Goal: Information Seeking & Learning: Learn about a topic

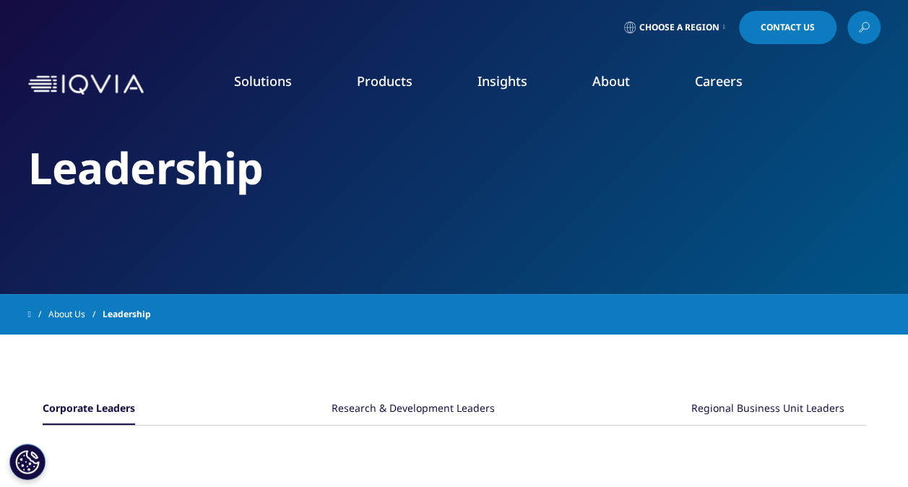
click at [273, 276] on link "SEE LATEST REPORTS" at bounding box center [303, 279] width 173 height 12
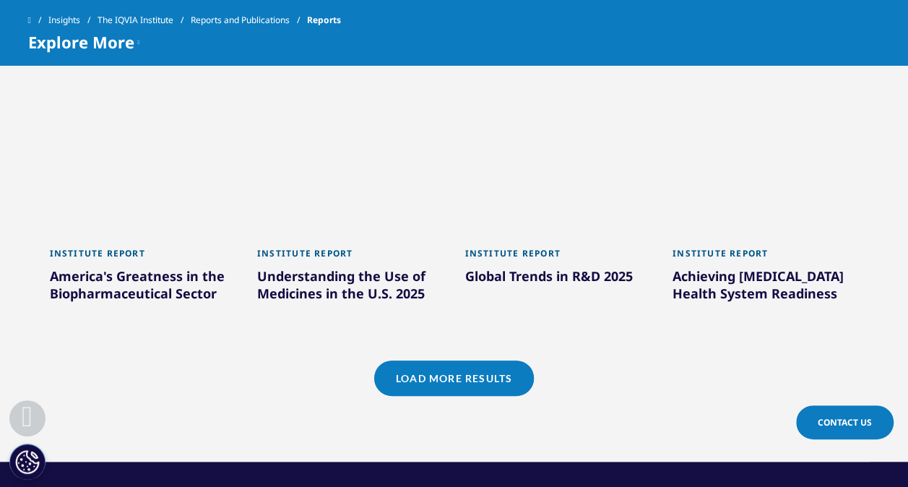
scroll to position [1372, 0]
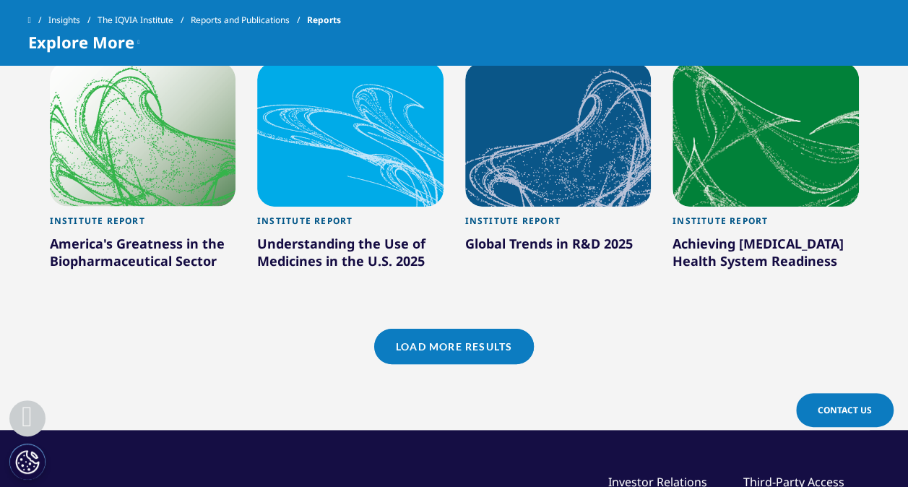
click at [459, 353] on link "Load More Results" at bounding box center [454, 346] width 160 height 35
click at [477, 345] on link "Load More Results" at bounding box center [454, 346] width 160 height 35
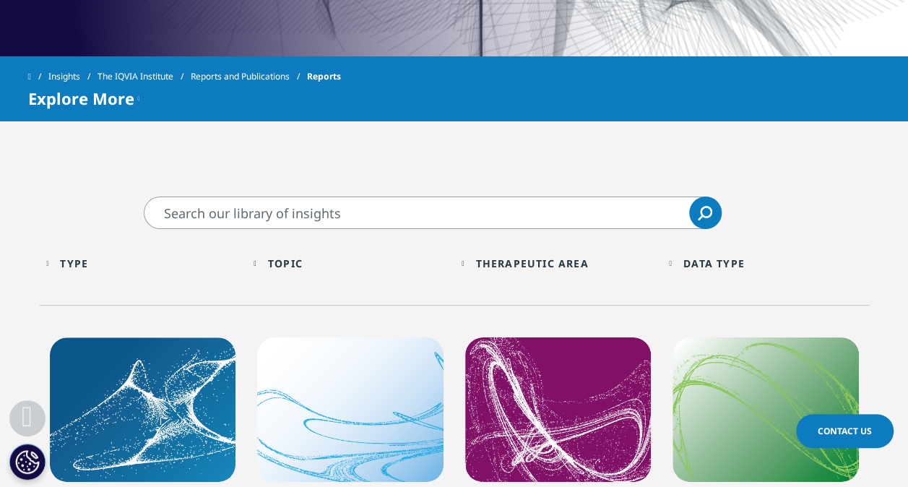
scroll to position [505, 0]
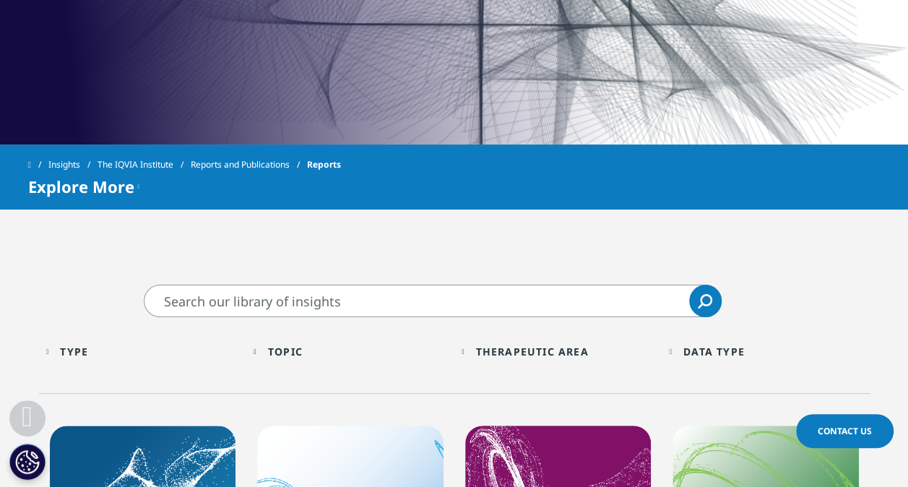
click at [291, 351] on div "Topic" at bounding box center [285, 351] width 35 height 14
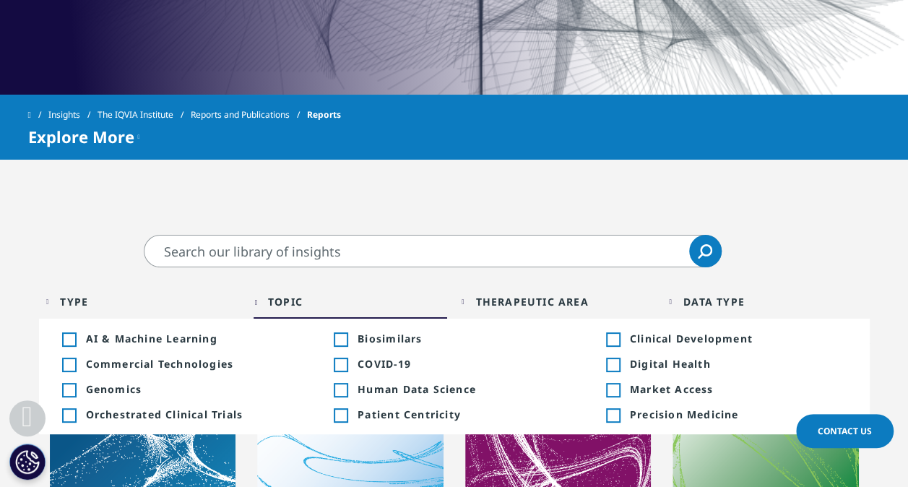
scroll to position [578, 0]
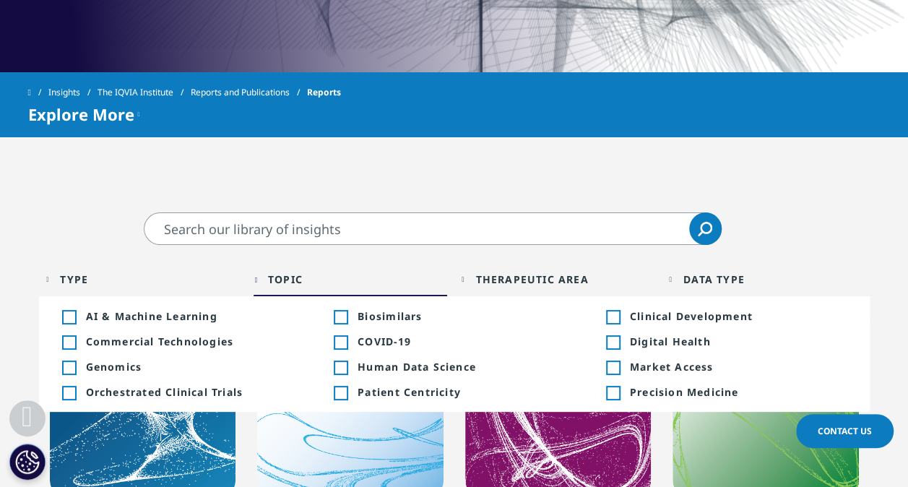
click at [69, 272] on div "Type Loading Clear Or/And Operator" at bounding box center [143, 279] width 194 height 34
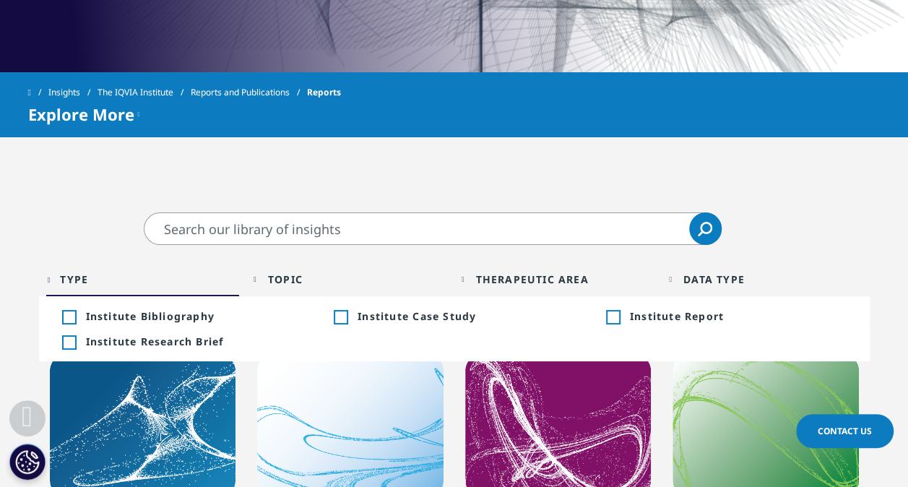
click at [615, 318] on div "Toggle" at bounding box center [612, 317] width 13 height 13
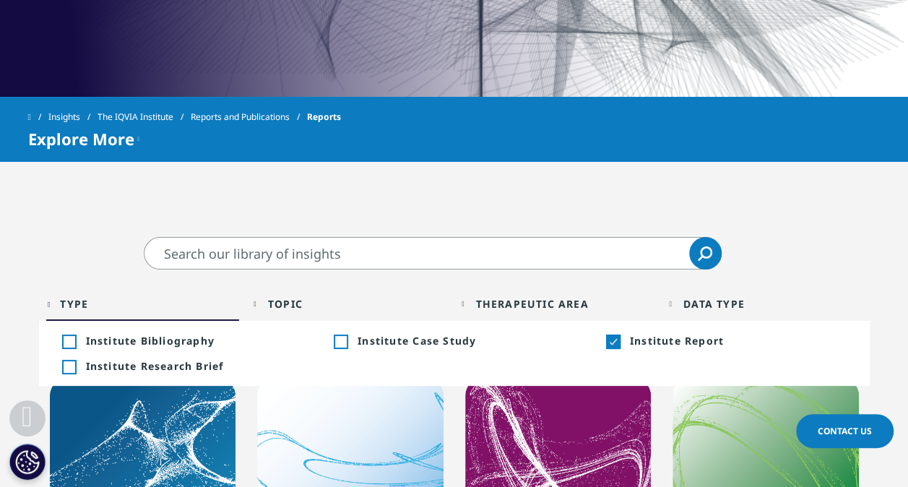
scroll to position [505, 0]
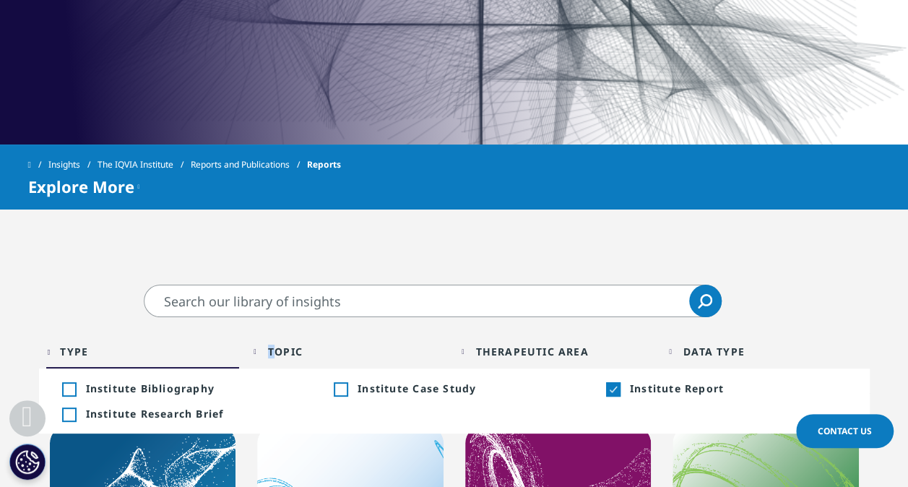
click at [282, 350] on div "Topic" at bounding box center [285, 351] width 35 height 14
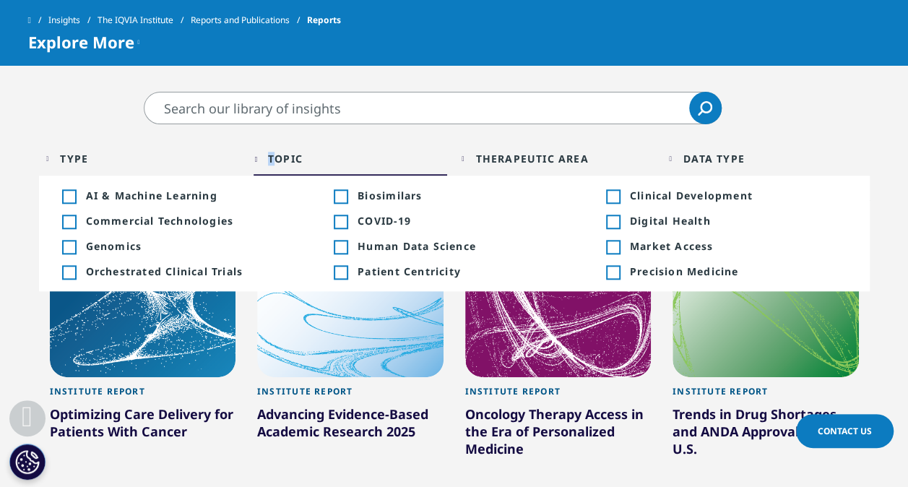
scroll to position [650, 0]
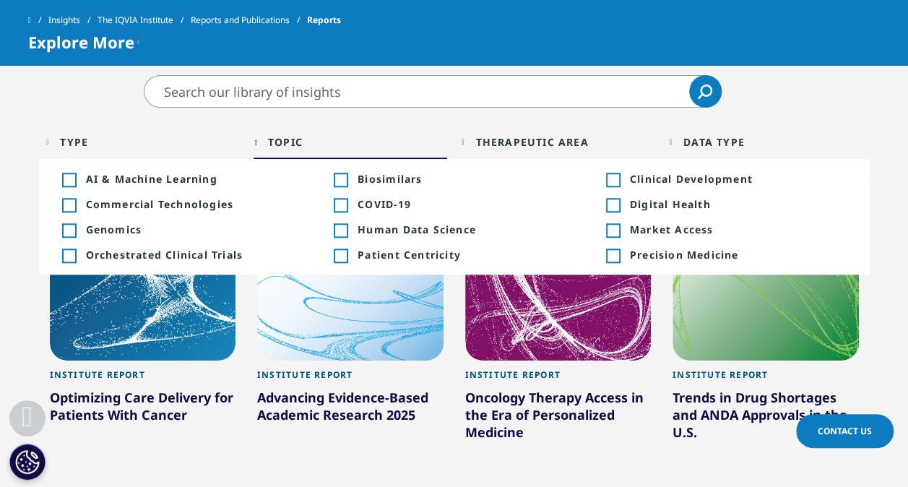
click at [693, 142] on div "Data Type" at bounding box center [713, 142] width 61 height 14
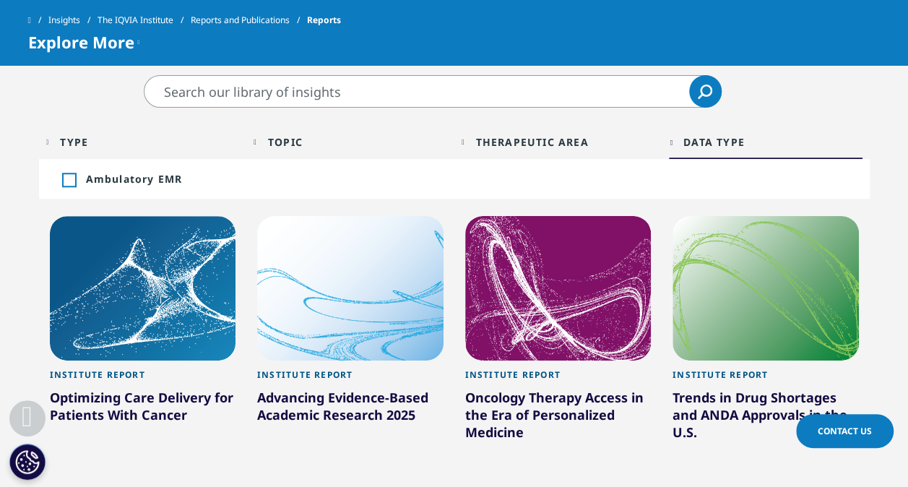
click at [693, 143] on div "Data Type" at bounding box center [713, 142] width 61 height 14
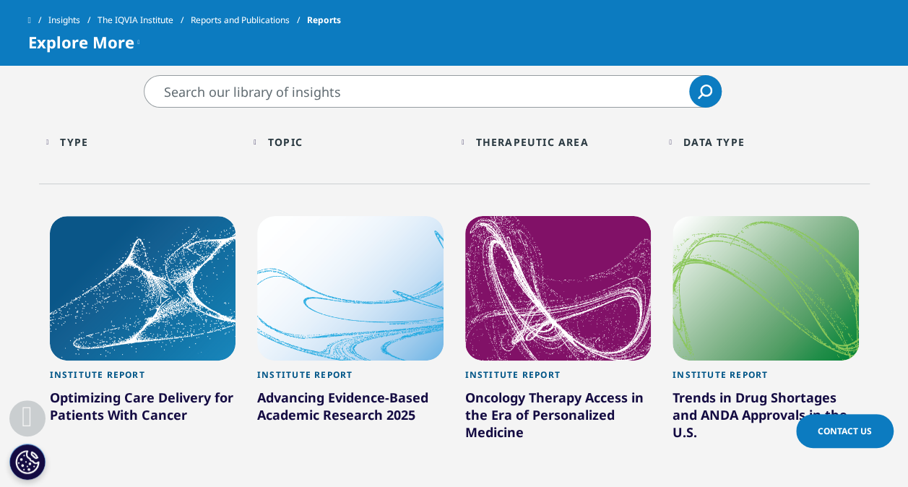
click at [693, 143] on div "Data Type" at bounding box center [713, 142] width 61 height 14
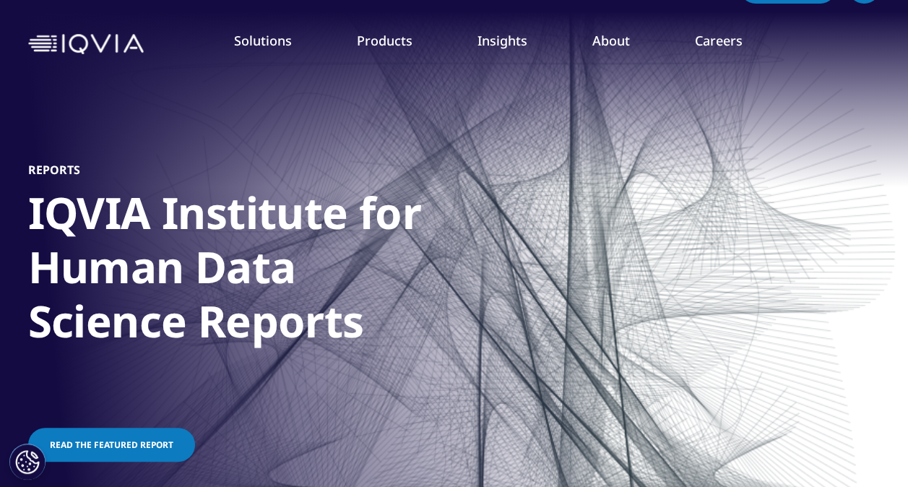
scroll to position [0, 0]
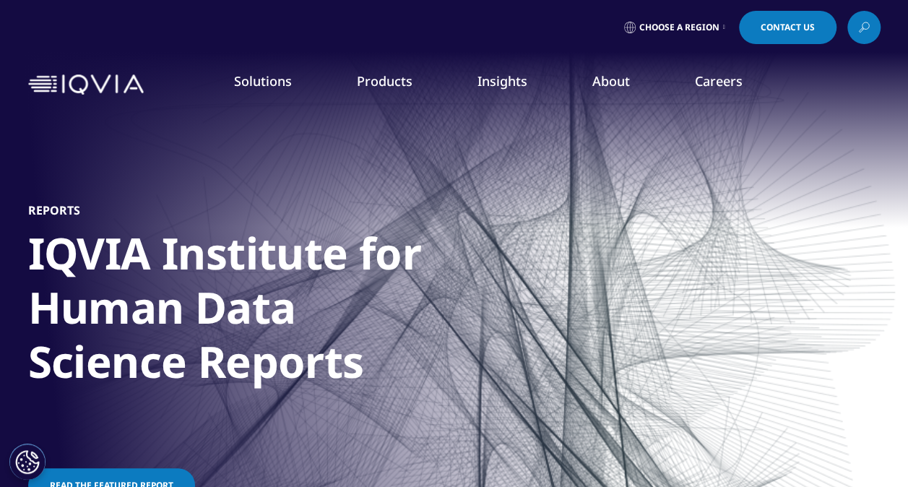
drag, startPoint x: 869, startPoint y: 25, endPoint x: 868, endPoint y: 33, distance: 8.7
click at [869, 26] on link at bounding box center [863, 27] width 33 height 33
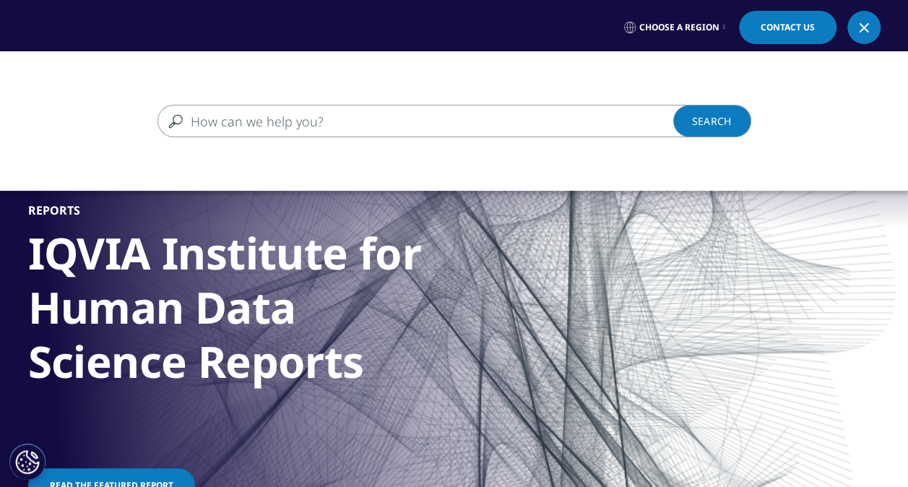
click at [218, 118] on input "Search" at bounding box center [433, 121] width 552 height 32
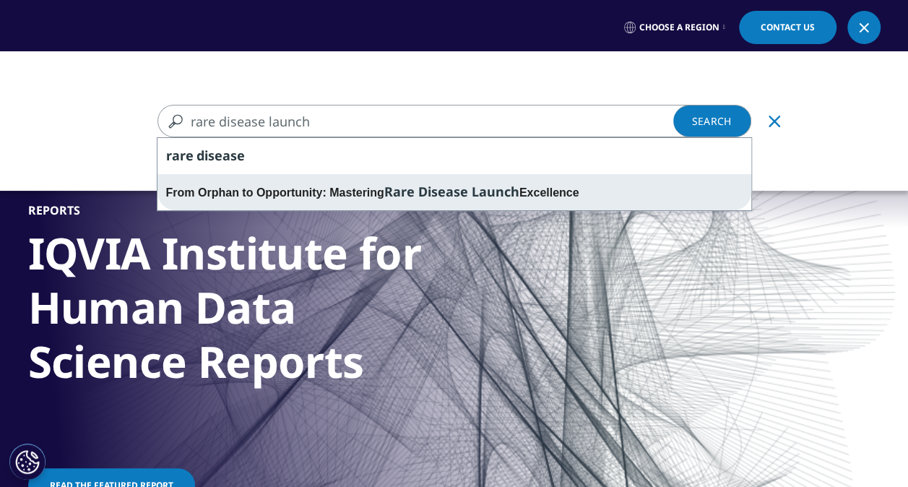
click at [410, 189] on span "Rare Disease Launch" at bounding box center [451, 191] width 135 height 17
type input "From Orphan to Opportunity: Mastering Rare Disease Launch Excellence"
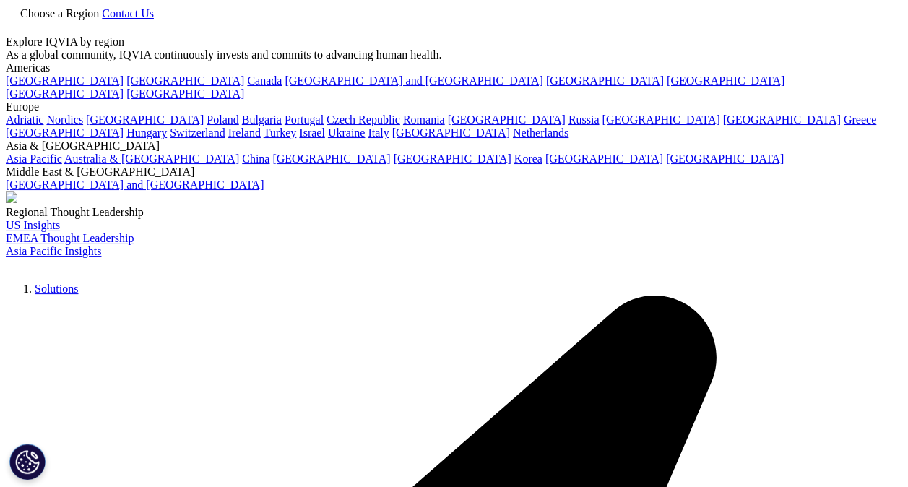
type input "From Orphan to Opportunity: Mastering Rare Disease Launch Excellence"
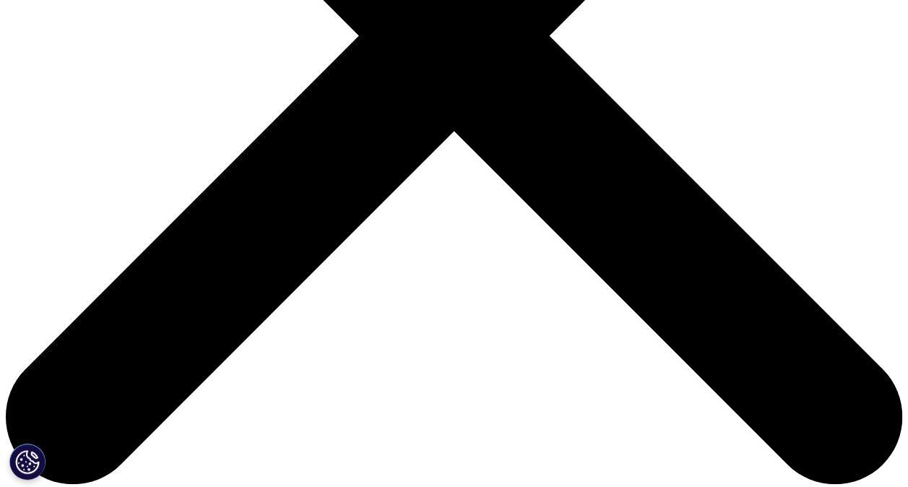
scroll to position [524, 0]
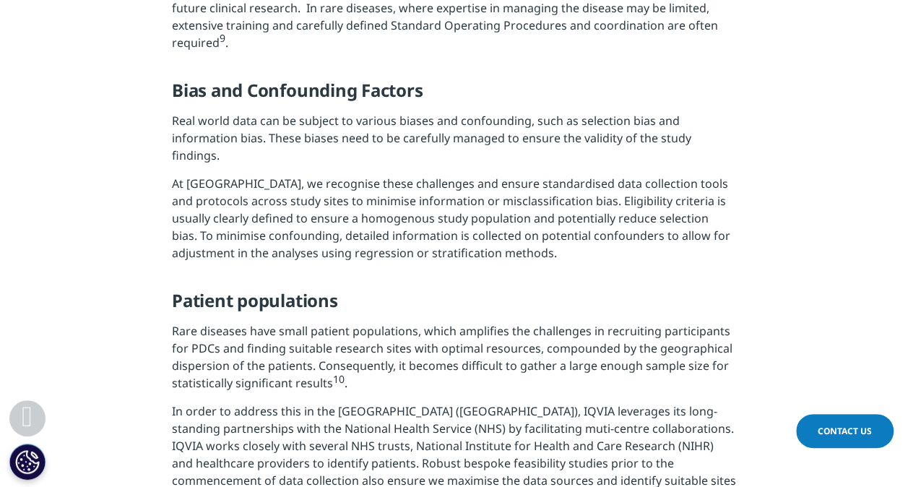
scroll to position [2239, 0]
